Goal: Task Accomplishment & Management: Complete application form

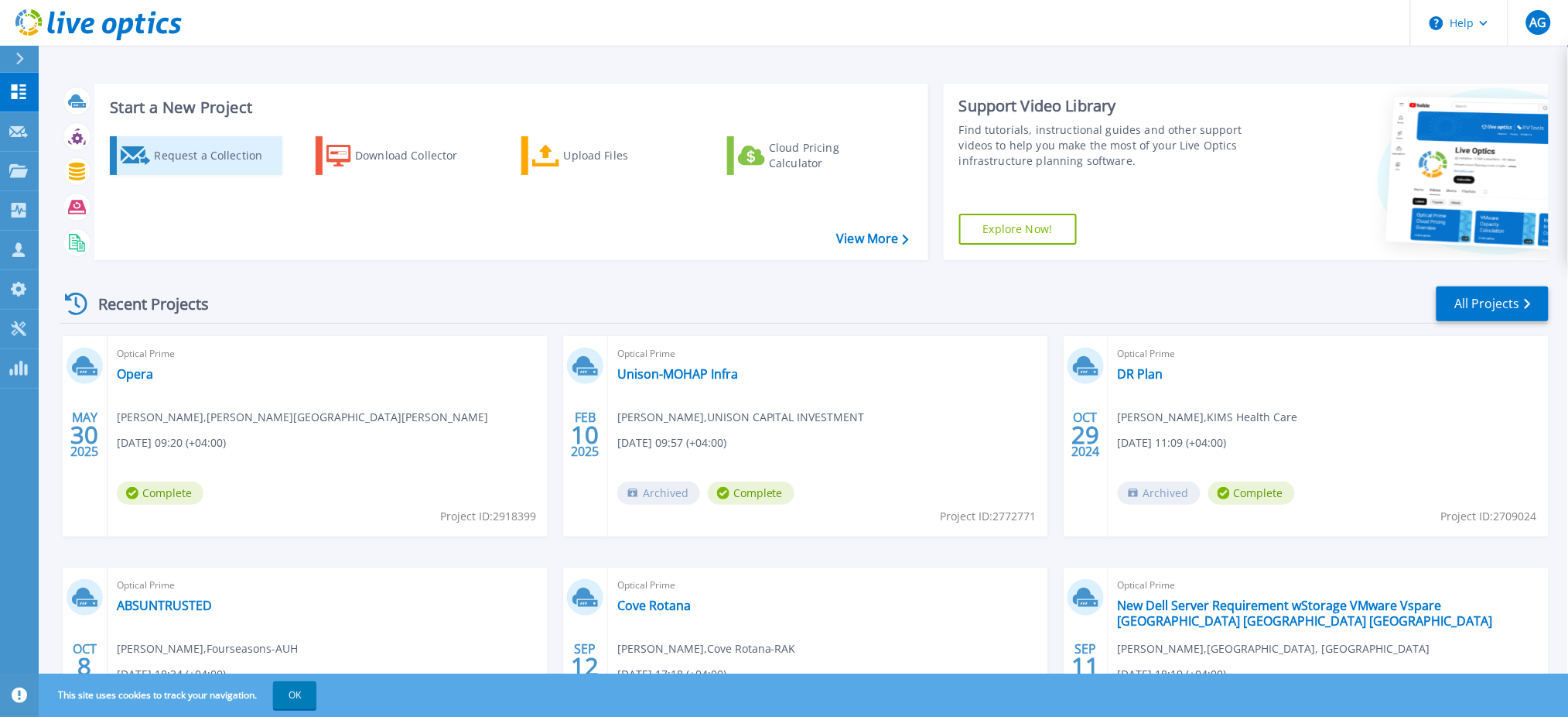
click at [198, 155] on div "Request a Collection" at bounding box center [216, 156] width 124 height 31
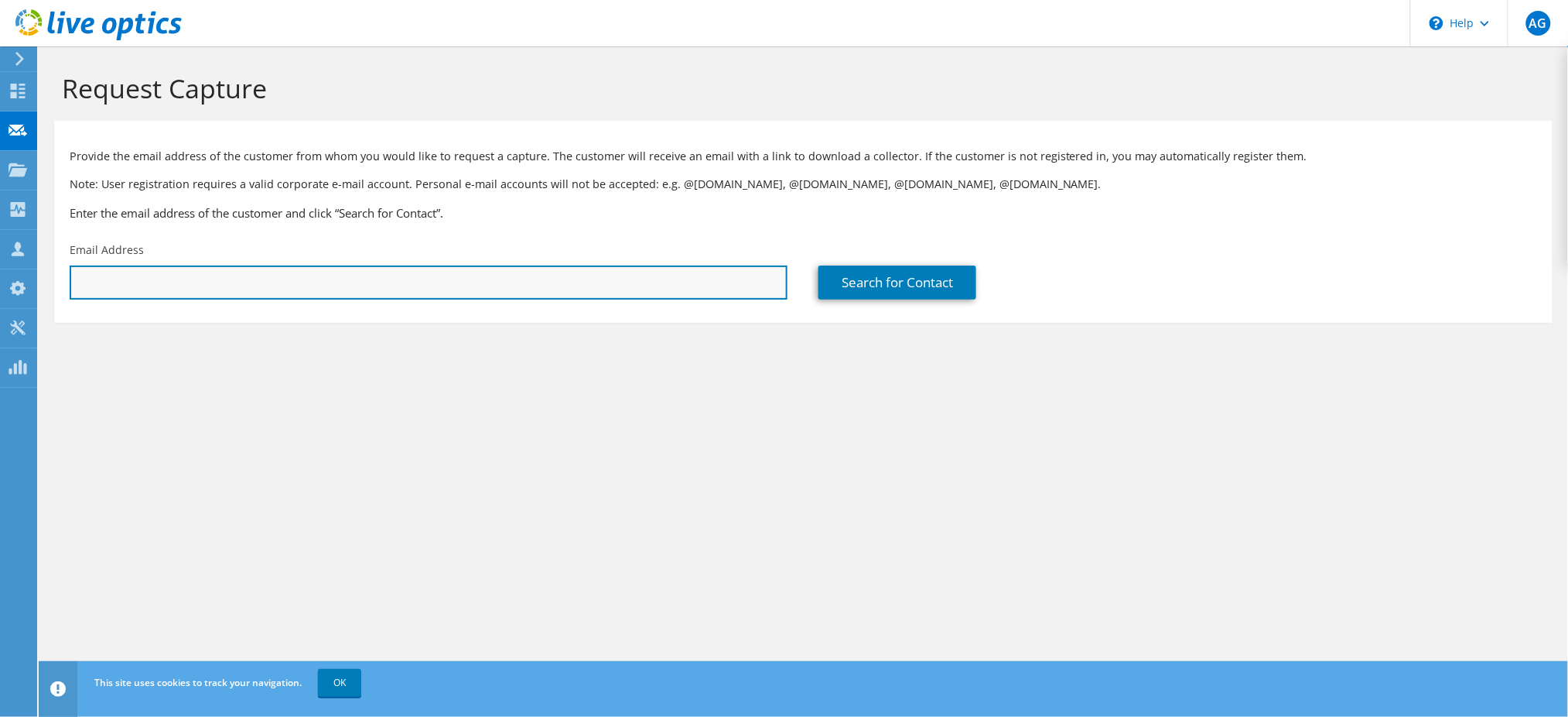
click at [294, 282] on input "text" at bounding box center [428, 282] width 718 height 34
paste input "alexander.miclat@kempinski.com"
type input "alexander.miclat@kempinski.com"
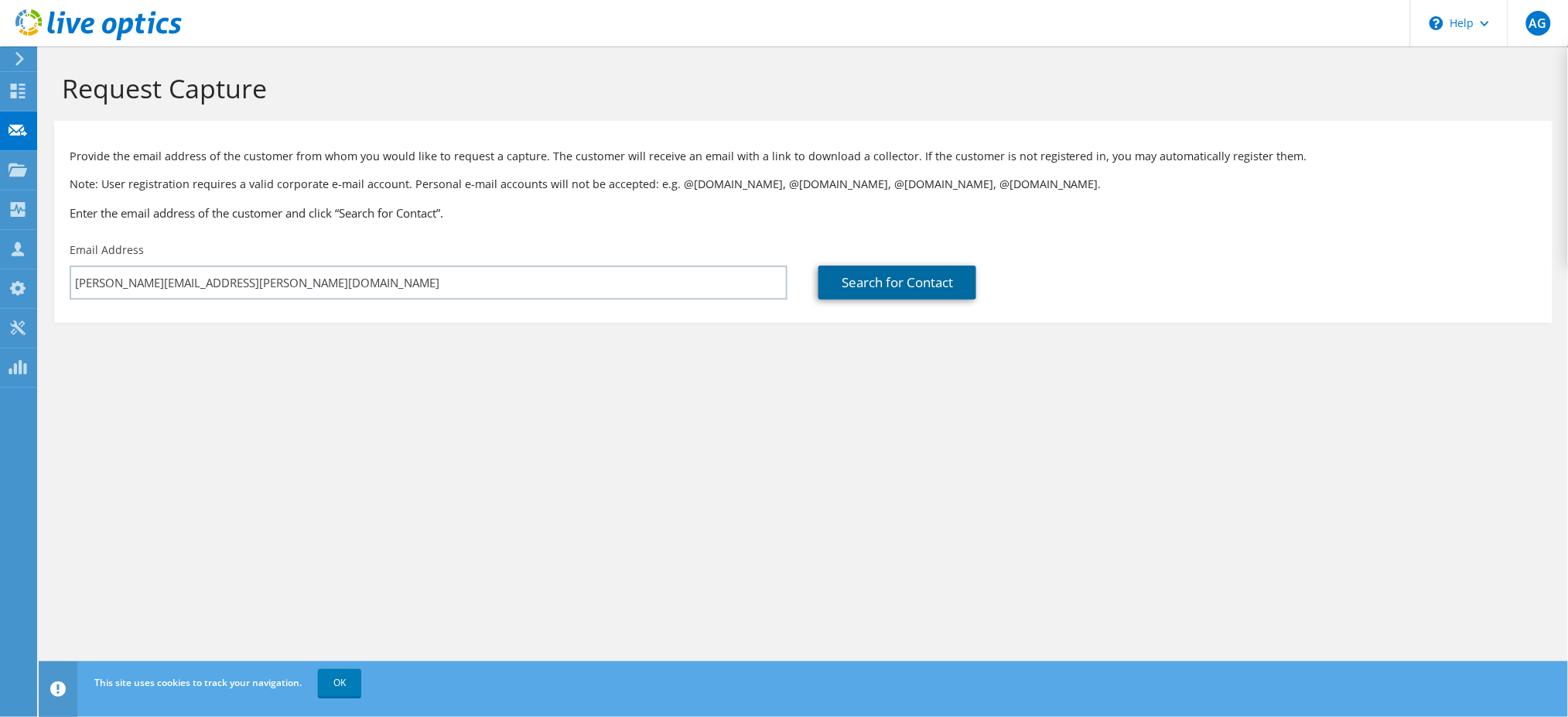
click at [889, 291] on link "Search for Contact" at bounding box center [897, 282] width 158 height 34
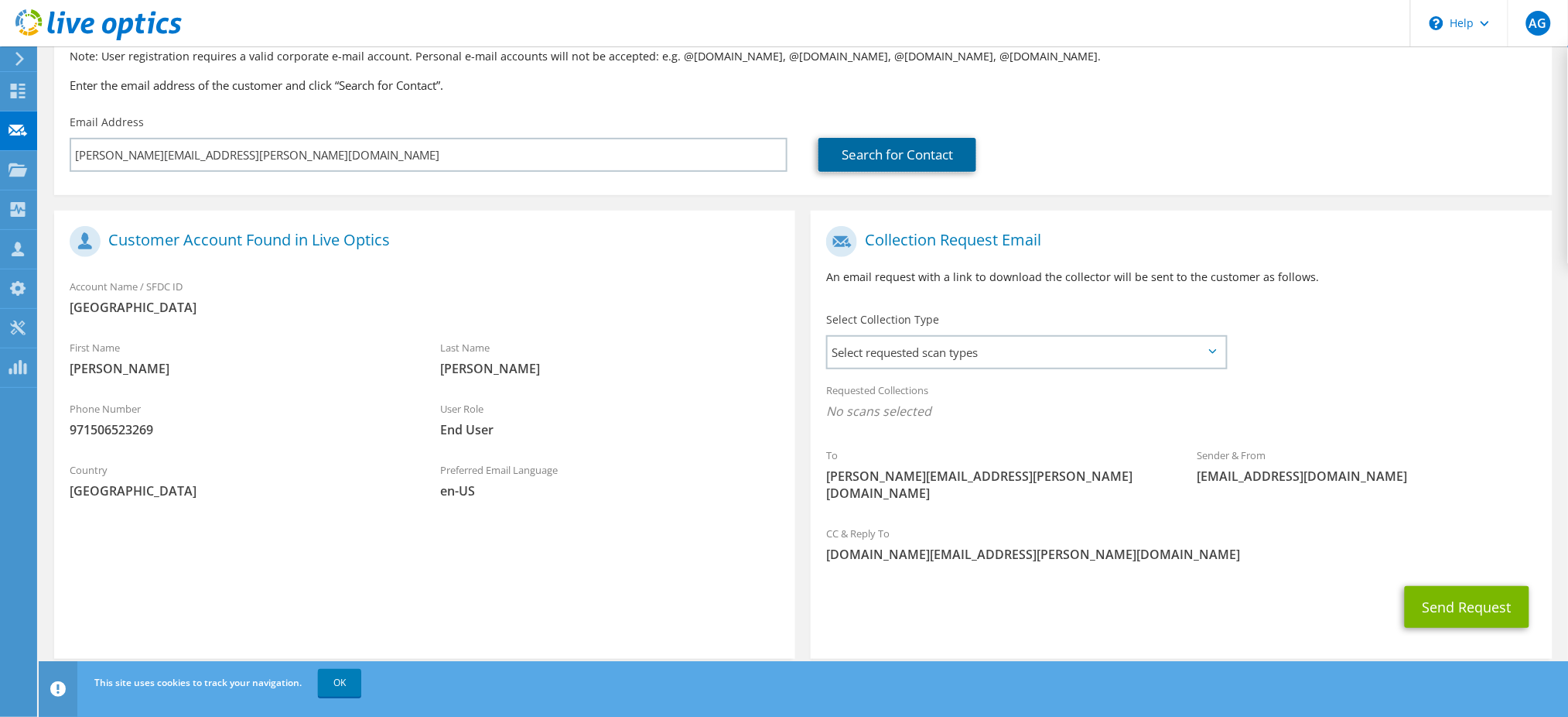
scroll to position [130, 0]
click at [988, 345] on span "Select requested scan types" at bounding box center [1026, 351] width 398 height 31
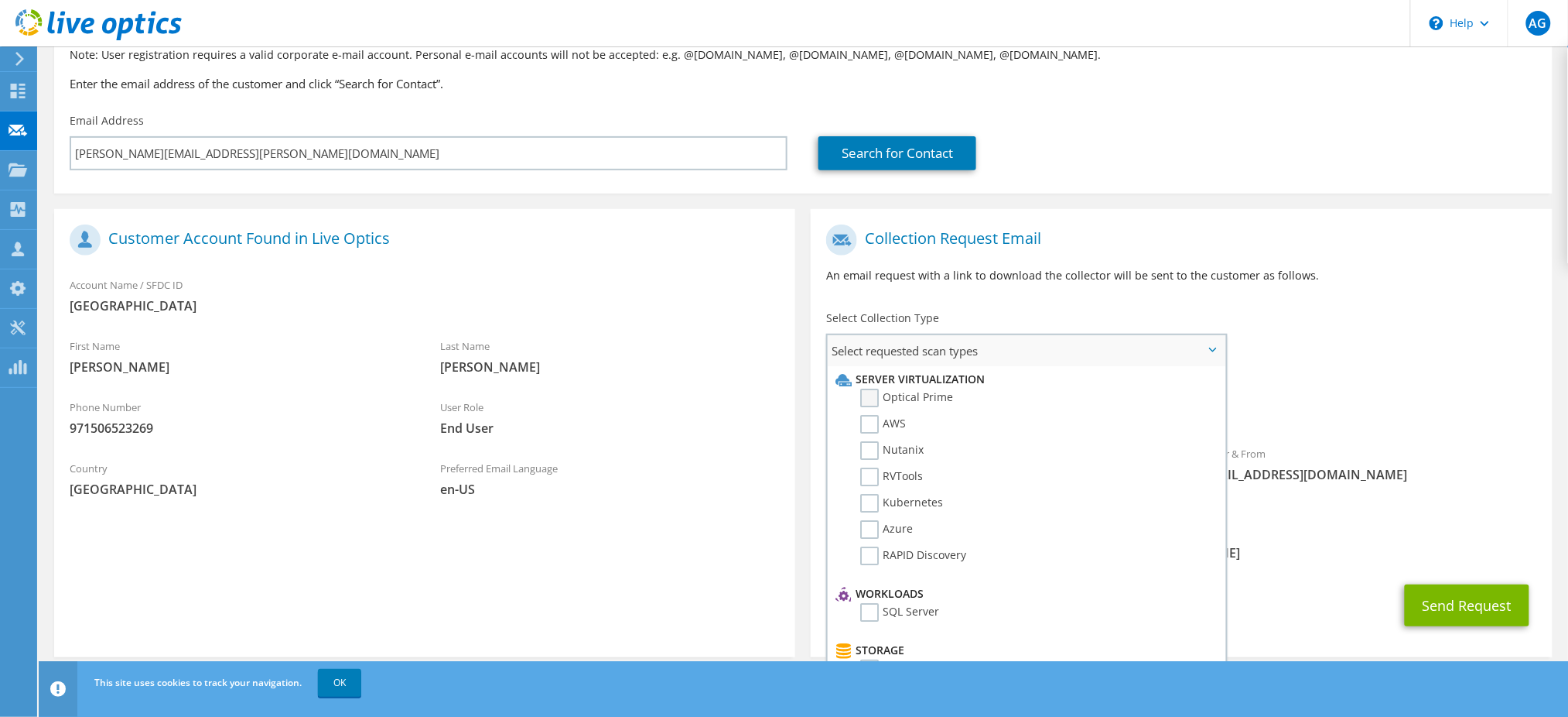
click at [870, 395] on label "Optical Prime" at bounding box center [906, 398] width 93 height 19
click at [0, 0] on input "Optical Prime" at bounding box center [0, 0] width 0 height 0
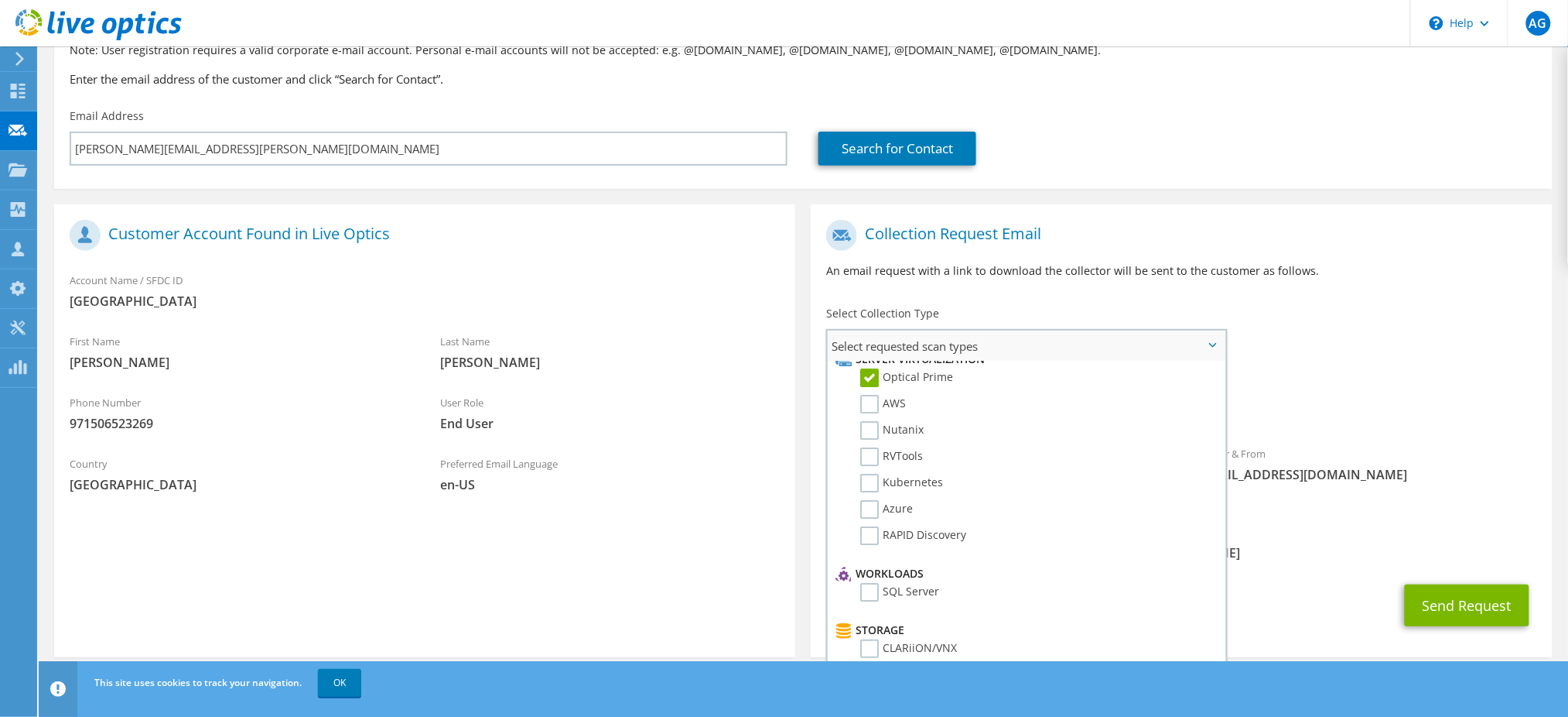
scroll to position [0, 0]
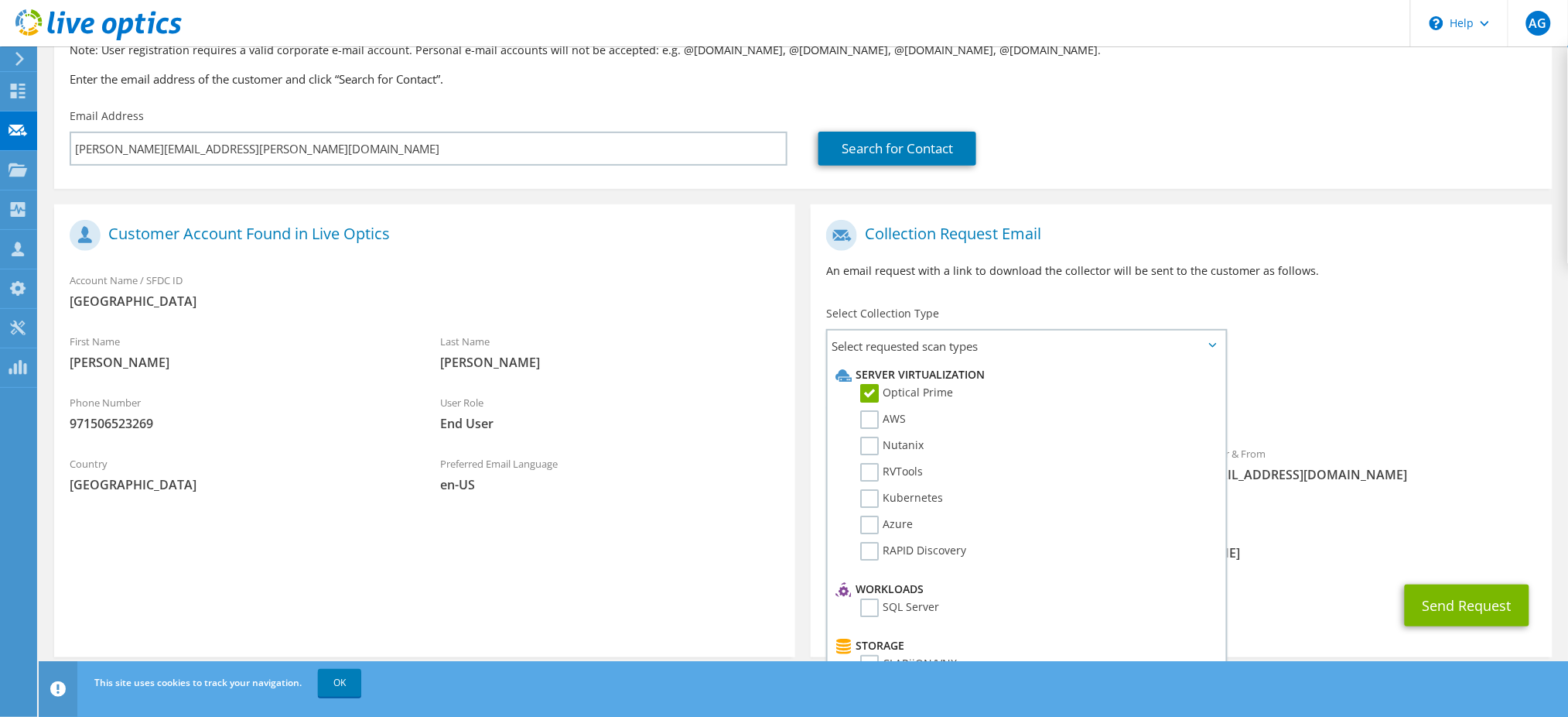
click at [1448, 283] on div "Collection Request Email An email request with a link to download the collector…" at bounding box center [1181, 254] width 741 height 85
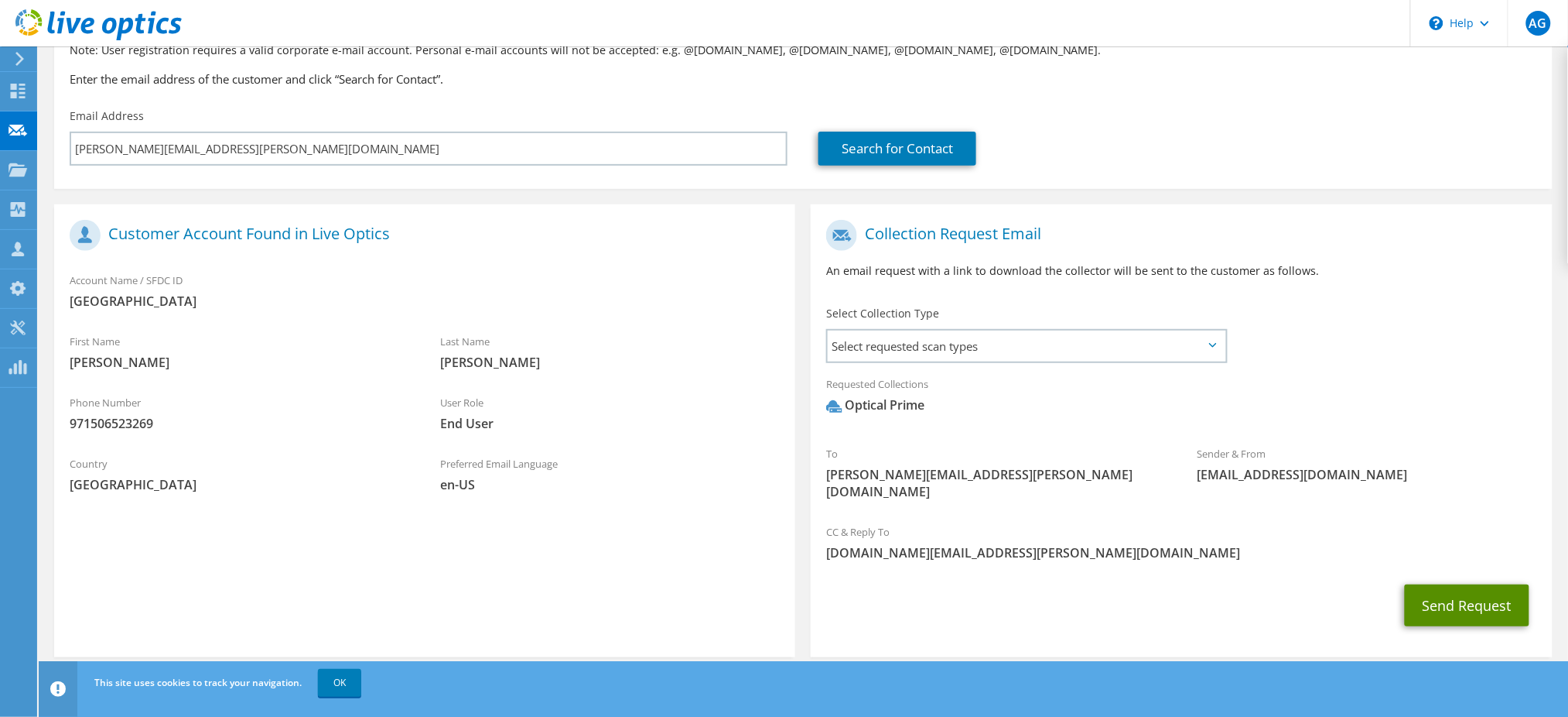
click at [1465, 584] on button "Send Request" at bounding box center [1467, 605] width 125 height 42
